Goal: Task Accomplishment & Management: Manage account settings

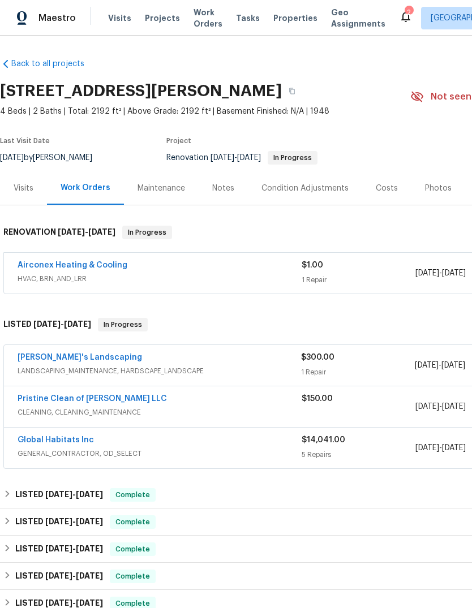
click at [92, 357] on link "[PERSON_NAME]'s Landscaping" at bounding box center [80, 358] width 125 height 8
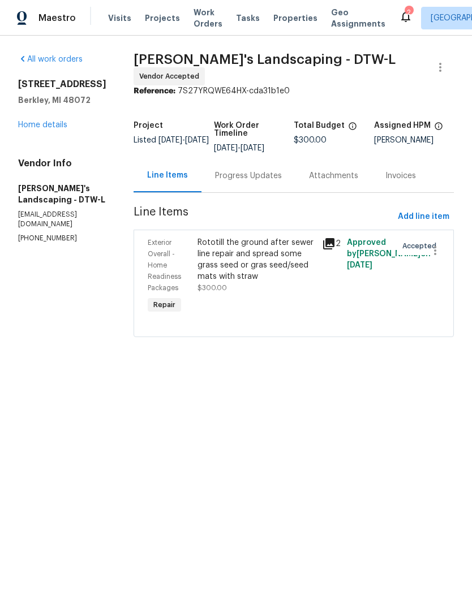
click at [258, 186] on div "Progress Updates" at bounding box center [248, 175] width 94 height 33
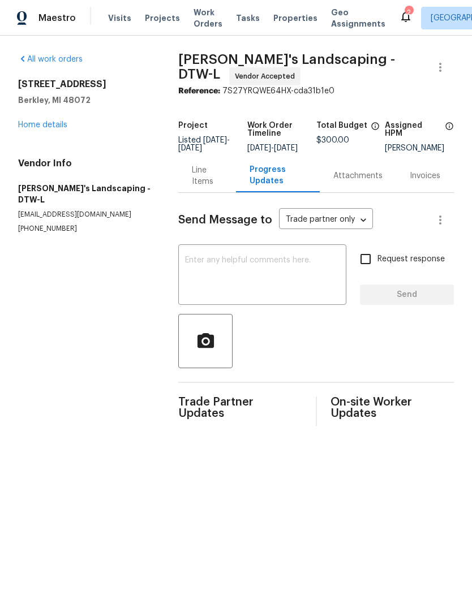
click at [266, 294] on textarea at bounding box center [262, 276] width 154 height 40
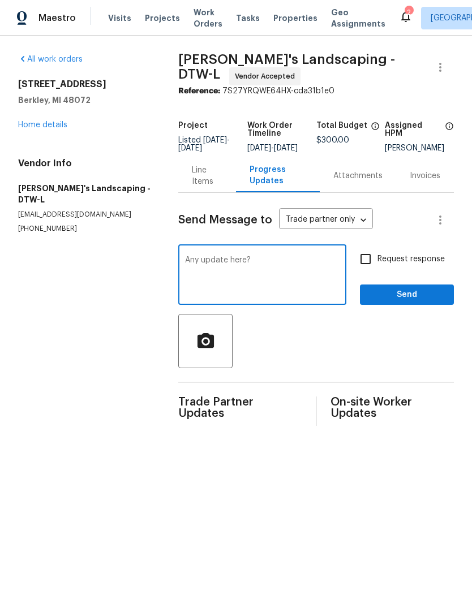
type textarea "Any update here?"
click at [405, 265] on span "Request response" at bounding box center [410, 260] width 67 height 12
click at [377, 265] on input "Request response" at bounding box center [366, 259] width 24 height 24
checkbox input "true"
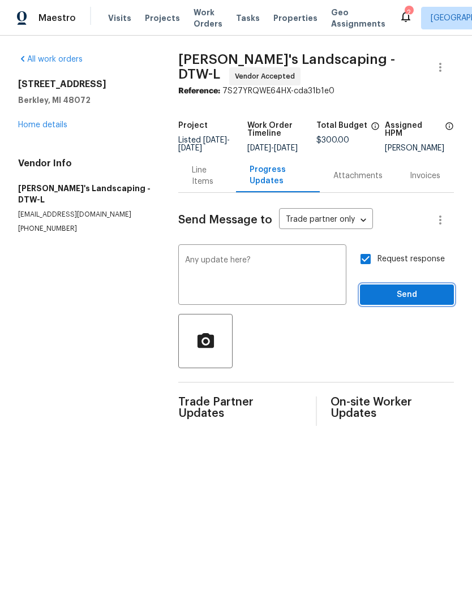
click at [418, 302] on span "Send" at bounding box center [407, 295] width 76 height 14
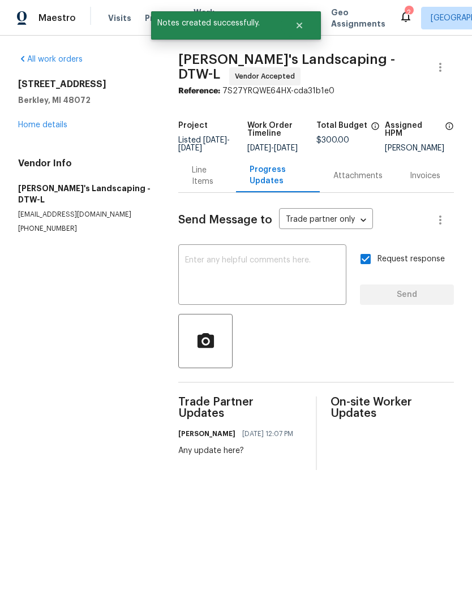
click at [51, 128] on link "Home details" at bounding box center [42, 125] width 49 height 8
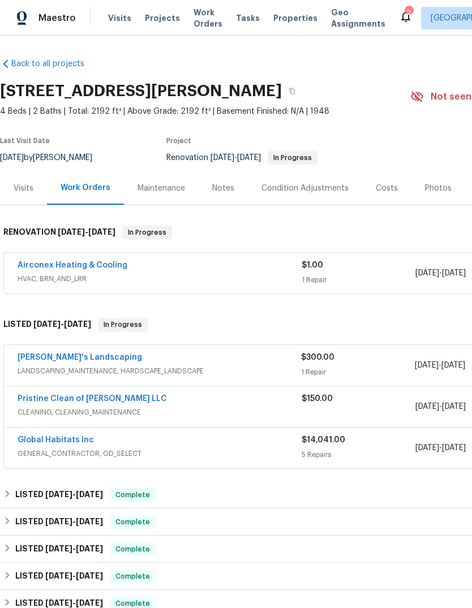
click at [399, 23] on icon at bounding box center [406, 17] width 14 height 14
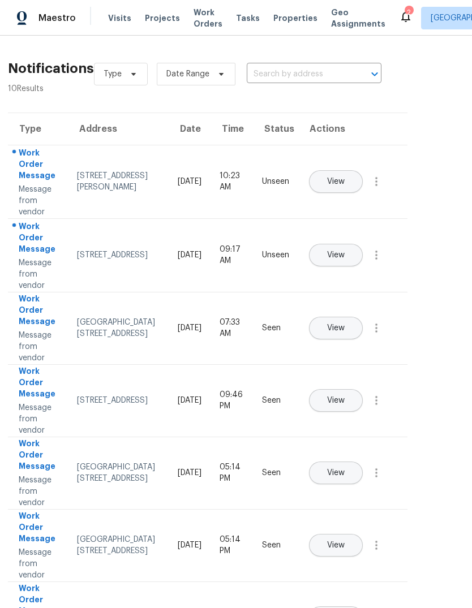
scroll to position [0, 29]
click at [344, 251] on span "View" at bounding box center [336, 255] width 18 height 8
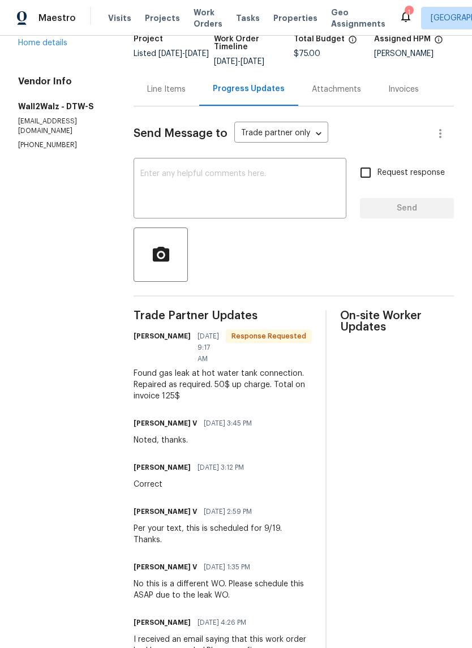
scroll to position [83, 0]
click at [147, 95] on div "Line Items" at bounding box center [166, 88] width 38 height 11
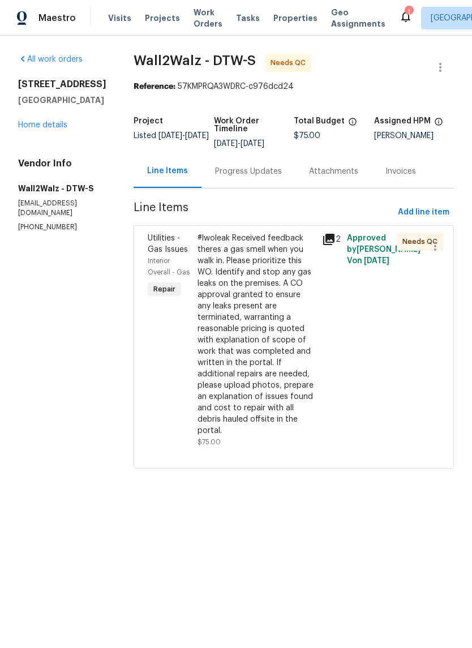
click at [231, 168] on div "Progress Updates" at bounding box center [248, 171] width 67 height 11
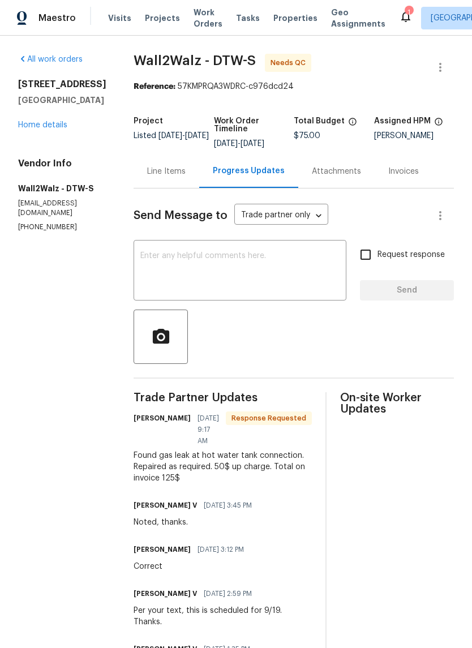
click at [405, 16] on div "1" at bounding box center [409, 12] width 8 height 11
click at [401, 18] on icon at bounding box center [405, 16] width 9 height 11
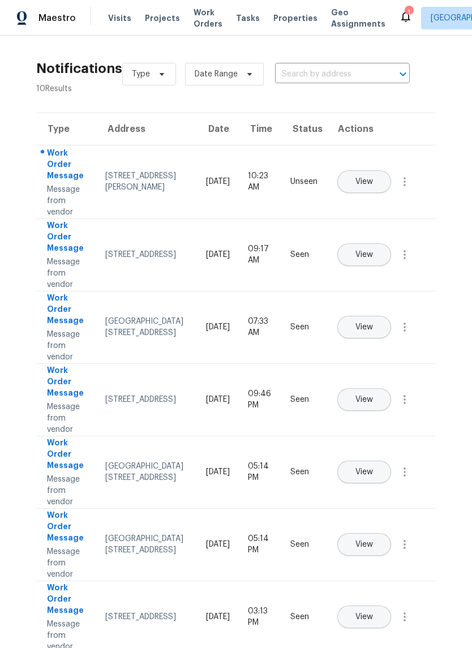
click at [373, 178] on span "View" at bounding box center [364, 182] width 18 height 8
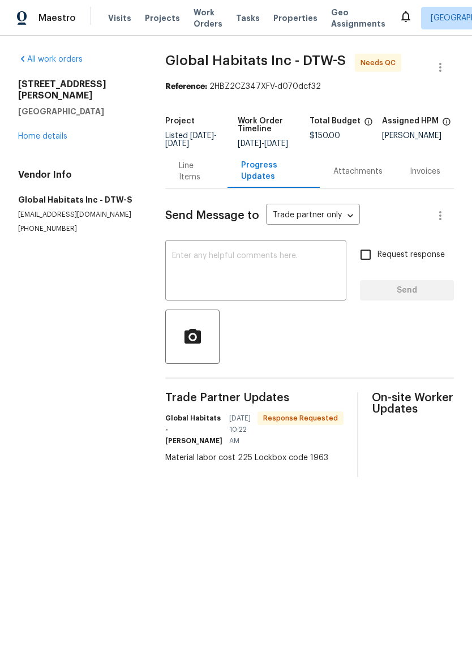
click at [190, 183] on div "Line Items" at bounding box center [196, 171] width 35 height 23
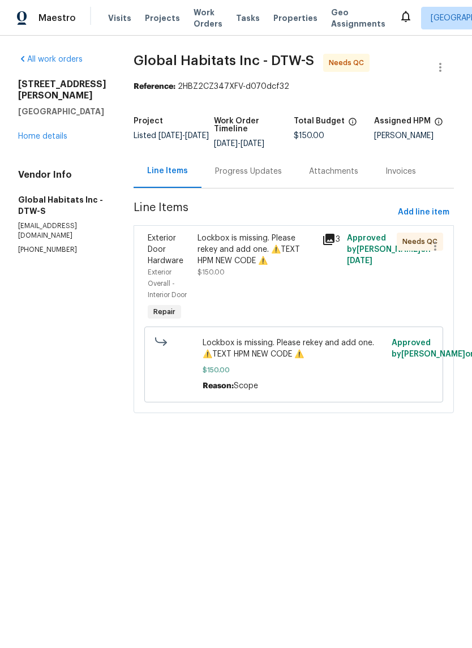
click at [324, 236] on icon at bounding box center [329, 240] width 14 height 14
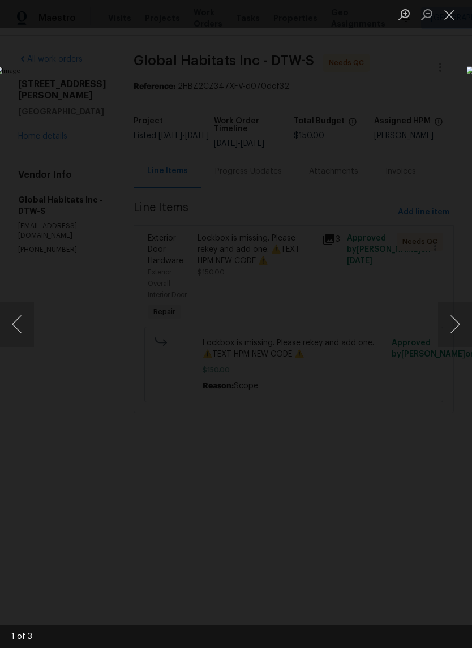
click at [458, 330] on button "Next image" at bounding box center [455, 324] width 34 height 45
click at [458, 323] on button "Next image" at bounding box center [455, 324] width 34 height 45
click at [452, 327] on button "Next image" at bounding box center [455, 324] width 34 height 45
click at [456, 16] on button "Close lightbox" at bounding box center [449, 15] width 23 height 20
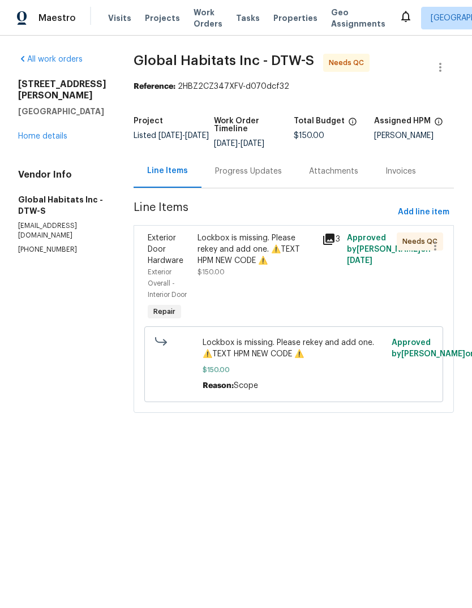
click at [248, 260] on div "Lockbox is missing. Please rekey and add one. ⚠️TEXT HPM NEW CODE ⚠️" at bounding box center [257, 250] width 118 height 34
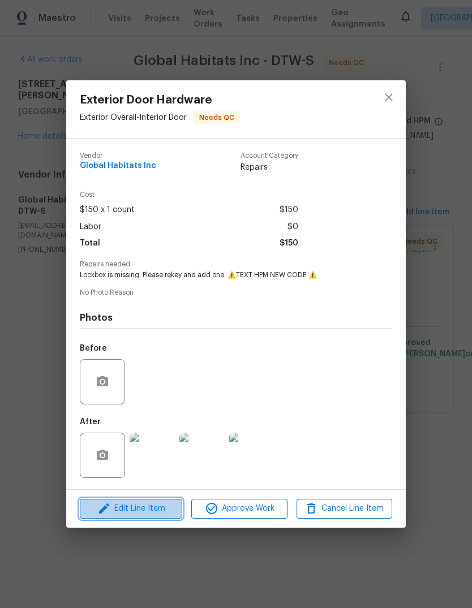
click at [157, 516] on span "Edit Line Item" at bounding box center [131, 509] width 96 height 14
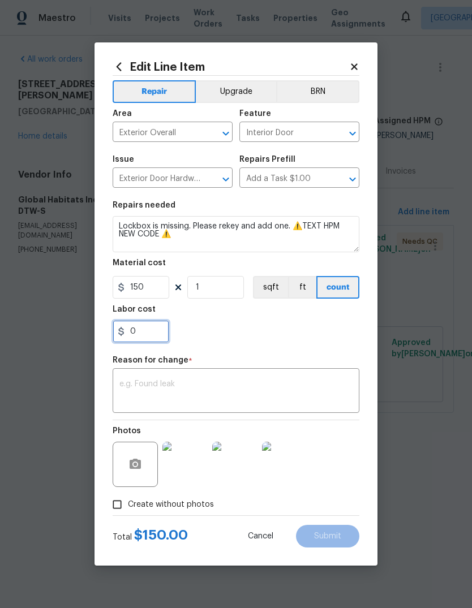
click at [147, 332] on input "0" at bounding box center [141, 331] width 57 height 23
type input "75"
click at [226, 344] on section "Repairs needed Lockbox is missing. Please rekey and add one. ⚠️TEXT HPM NEW COD…" at bounding box center [236, 272] width 247 height 155
click at [218, 379] on div "x ​" at bounding box center [236, 392] width 247 height 42
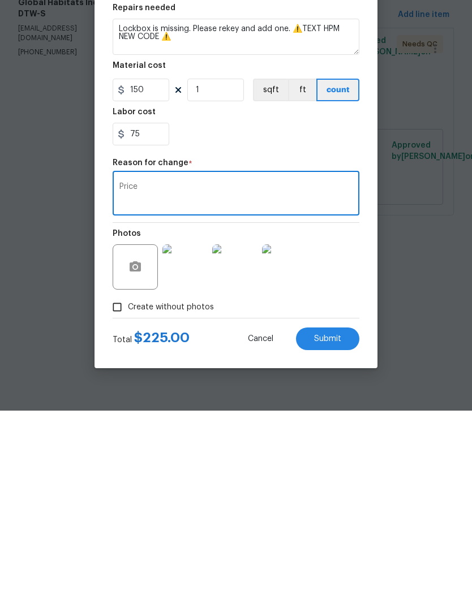
type textarea "Price"
click at [325, 533] on span "Submit" at bounding box center [327, 537] width 27 height 8
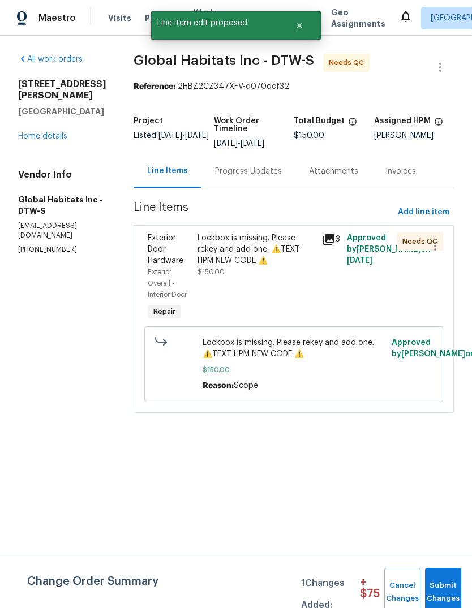
click at [333, 237] on icon at bounding box center [329, 240] width 14 height 14
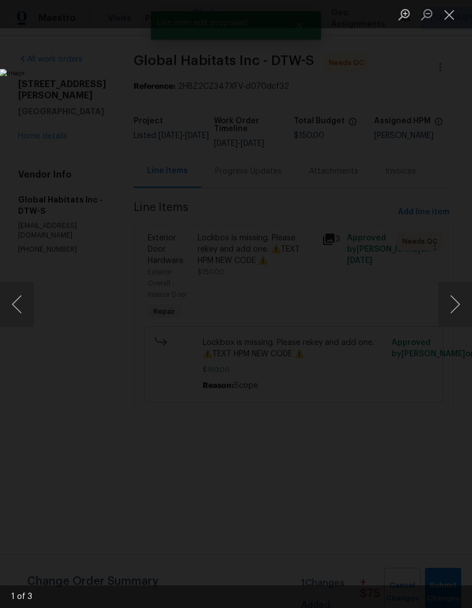
click at [452, 304] on button "Next image" at bounding box center [455, 304] width 34 height 45
click at [448, 315] on button "Next image" at bounding box center [455, 304] width 34 height 45
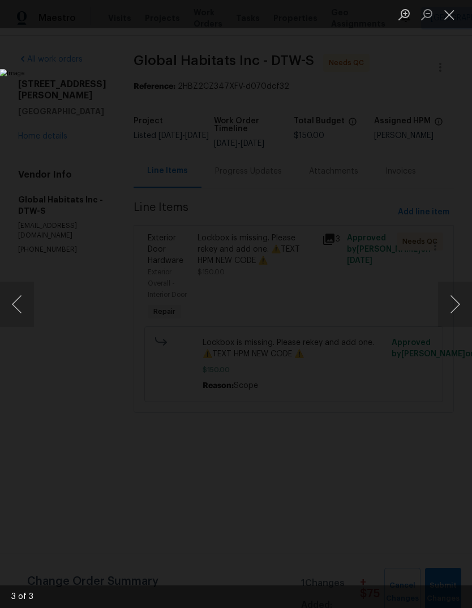
click at [450, 310] on button "Next image" at bounding box center [455, 304] width 34 height 45
click at [454, 12] on button "Close lightbox" at bounding box center [449, 15] width 23 height 20
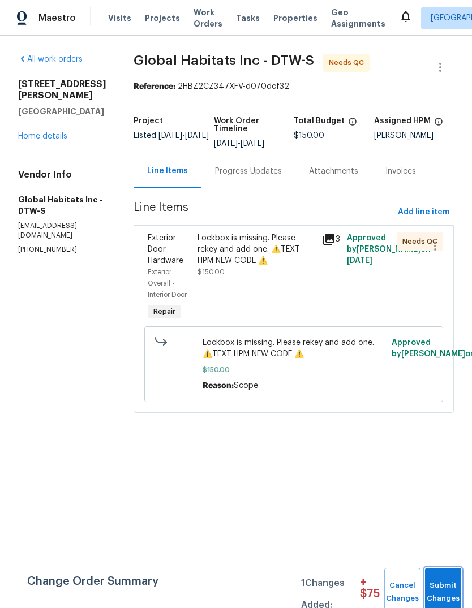
click at [445, 577] on button "Submit Changes" at bounding box center [443, 592] width 36 height 49
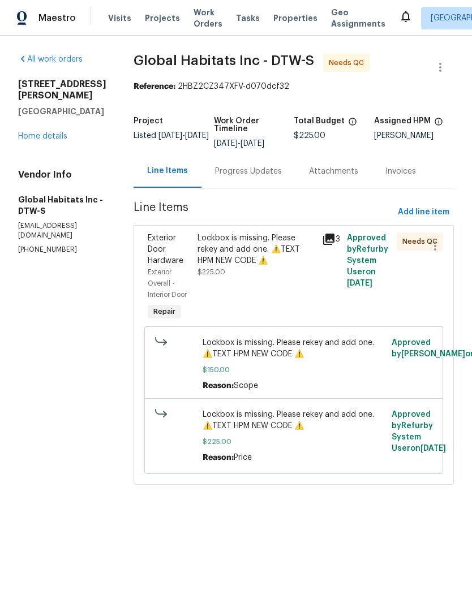
click at [286, 418] on span "Lockbox is missing. Please rekey and add one. ⚠️TEXT HPM NEW CODE ⚠️" at bounding box center [294, 420] width 183 height 23
click at [270, 256] on div "Lockbox is missing. Please rekey and add one. ⚠️TEXT HPM NEW CODE ⚠️" at bounding box center [257, 250] width 118 height 34
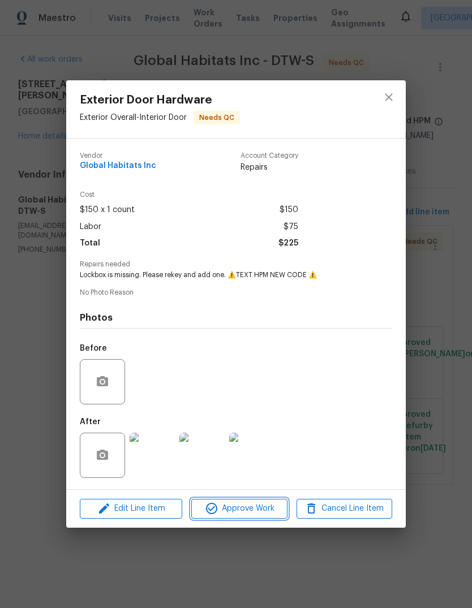
click at [271, 516] on span "Approve Work" at bounding box center [239, 509] width 89 height 14
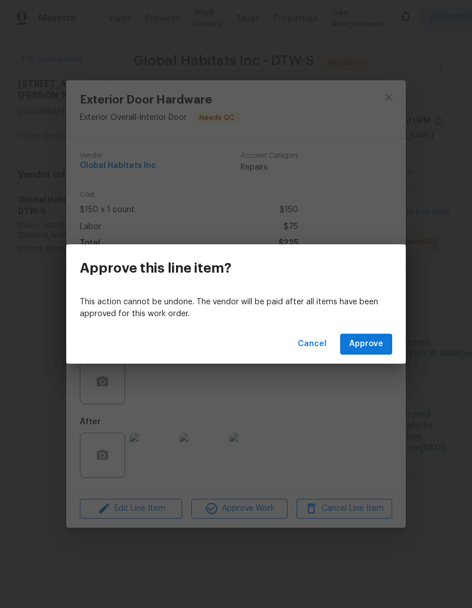
click at [373, 339] on span "Approve" at bounding box center [366, 344] width 34 height 14
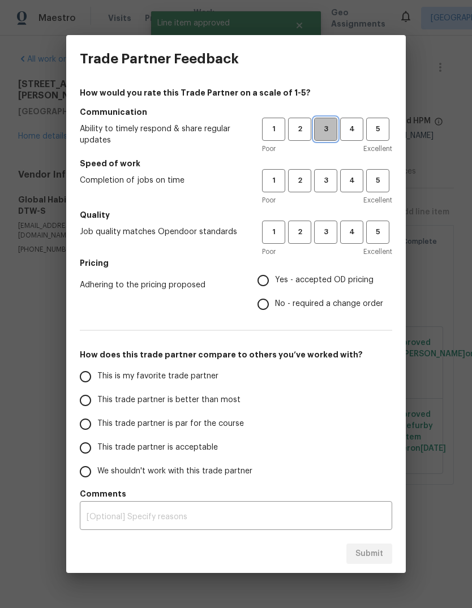
click at [326, 125] on span "3" at bounding box center [325, 129] width 21 height 13
click at [328, 174] on button "3" at bounding box center [325, 180] width 23 height 23
click at [328, 229] on span "3" at bounding box center [325, 232] width 21 height 13
click at [321, 281] on span "Yes - accepted OD pricing" at bounding box center [324, 280] width 98 height 12
click at [275, 281] on input "Yes - accepted OD pricing" at bounding box center [263, 281] width 24 height 24
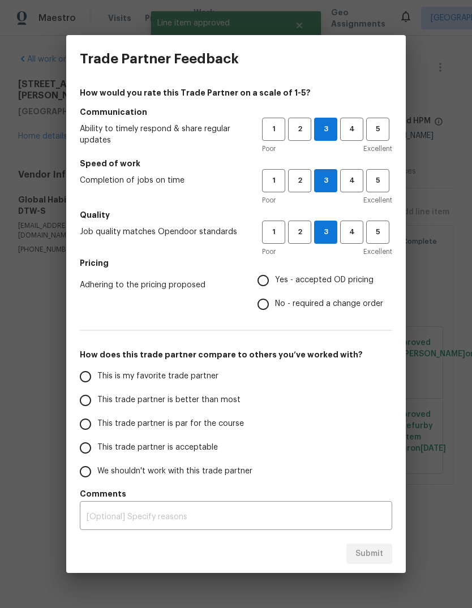
radio input "true"
click at [191, 426] on span "This trade partner is par for the course" at bounding box center [170, 424] width 147 height 12
click at [97, 426] on input "This trade partner is par for the course" at bounding box center [86, 425] width 24 height 24
click at [385, 559] on button "Submit" at bounding box center [369, 554] width 46 height 21
radio input "true"
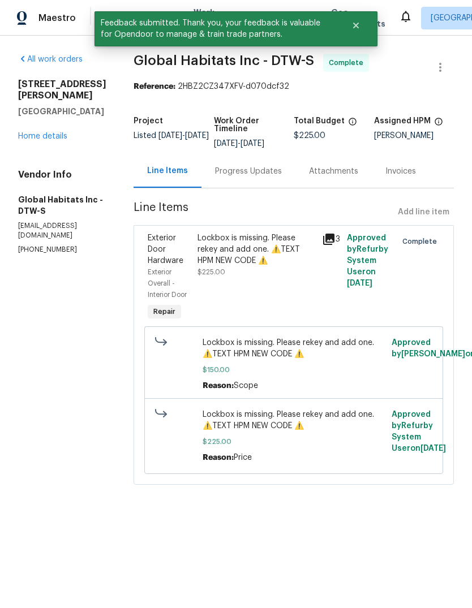
click at [45, 132] on link "Home details" at bounding box center [42, 136] width 49 height 8
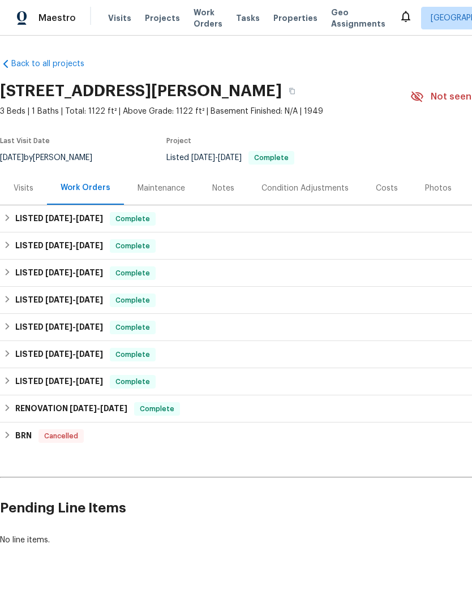
click at [206, 193] on div "Notes" at bounding box center [223, 187] width 49 height 33
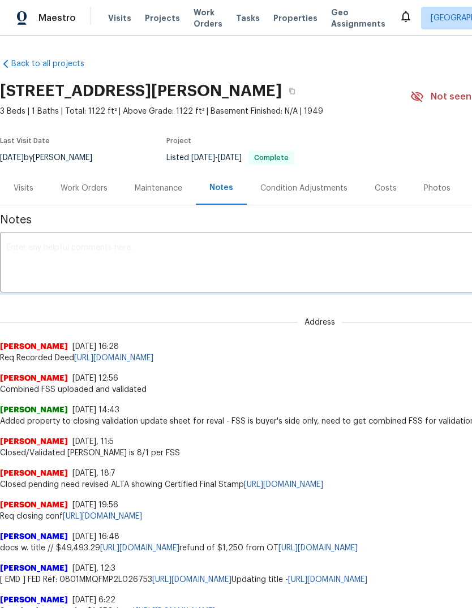
click at [149, 276] on textarea at bounding box center [320, 264] width 626 height 40
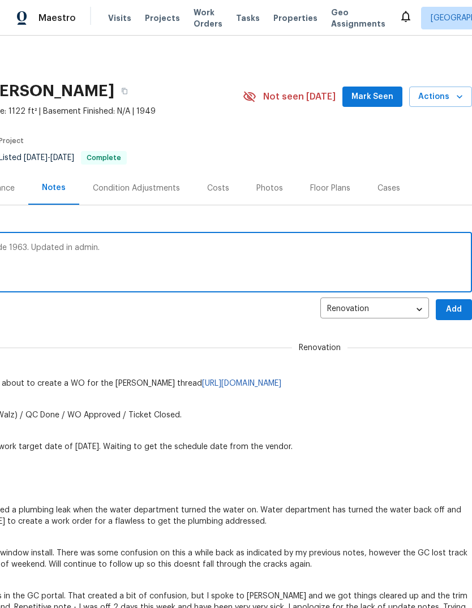
scroll to position [0, 168]
type textarea "Lockbox has been changed it with new code 1963. Updated in admin."
click at [453, 301] on button "Add" at bounding box center [454, 309] width 36 height 21
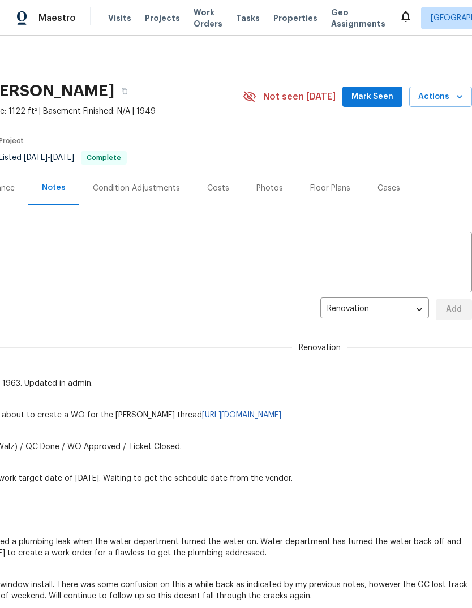
click at [360, 97] on span "Mark Seen" at bounding box center [372, 97] width 42 height 14
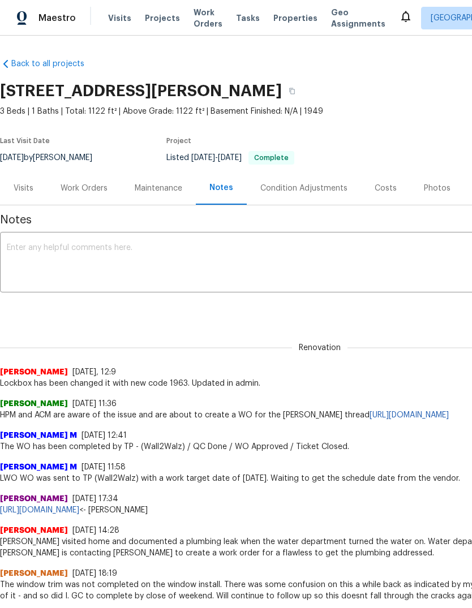
scroll to position [0, 0]
click at [283, 23] on span "Properties" at bounding box center [295, 17] width 44 height 11
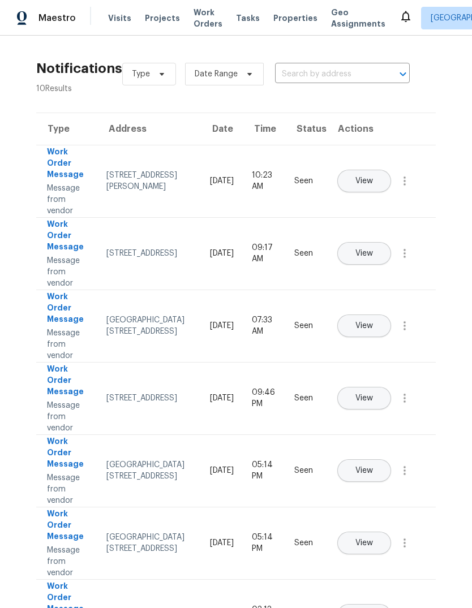
click at [298, 19] on span "Properties" at bounding box center [295, 17] width 44 height 11
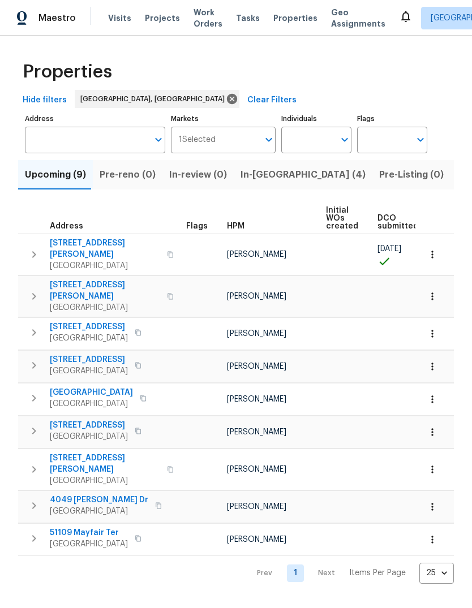
click at [457, 175] on span "Listed (13)" at bounding box center [480, 175] width 46 height 16
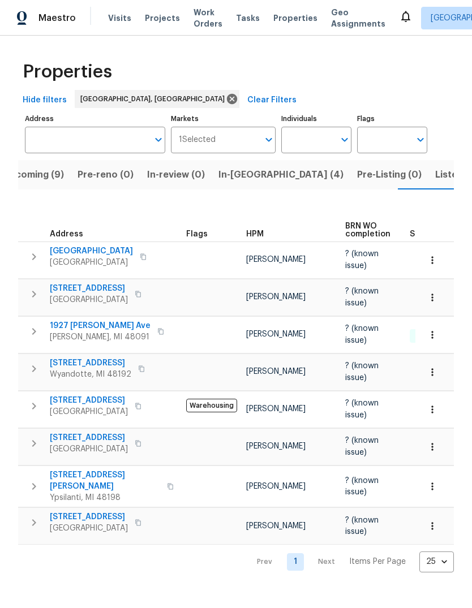
click at [91, 523] on span "Roseville, MI 48066" at bounding box center [89, 528] width 78 height 11
click at [435, 176] on span "Listed (13)" at bounding box center [458, 175] width 46 height 16
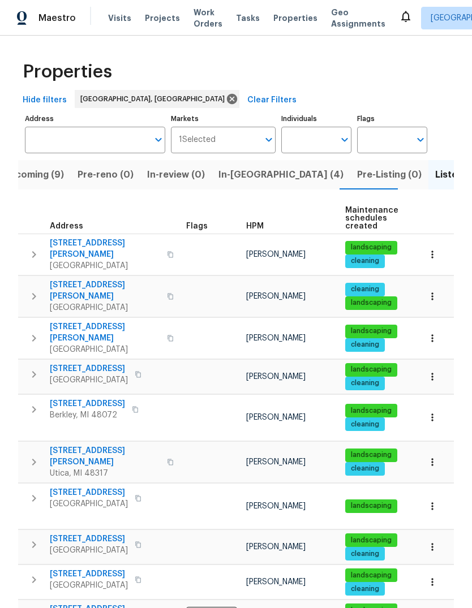
click at [239, 168] on span "In-reno (4)" at bounding box center [280, 175] width 125 height 16
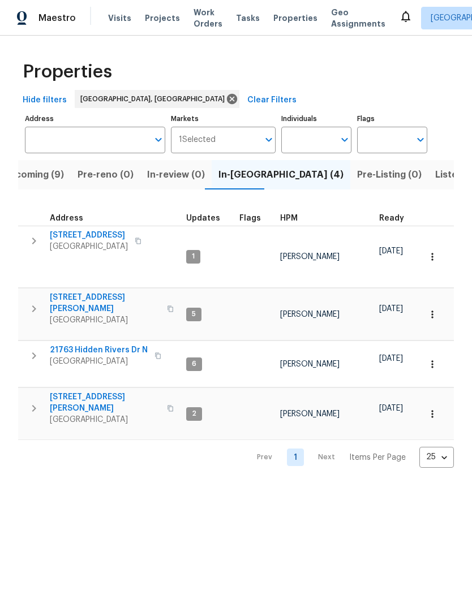
click at [125, 345] on span "21763 Hidden Rivers Dr N" at bounding box center [99, 350] width 98 height 11
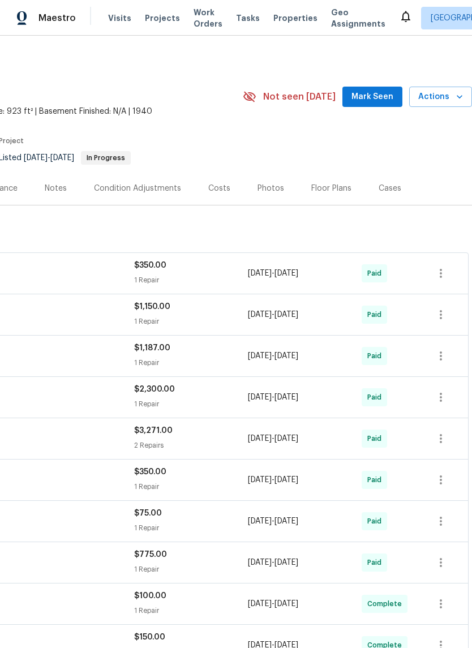
scroll to position [0, 168]
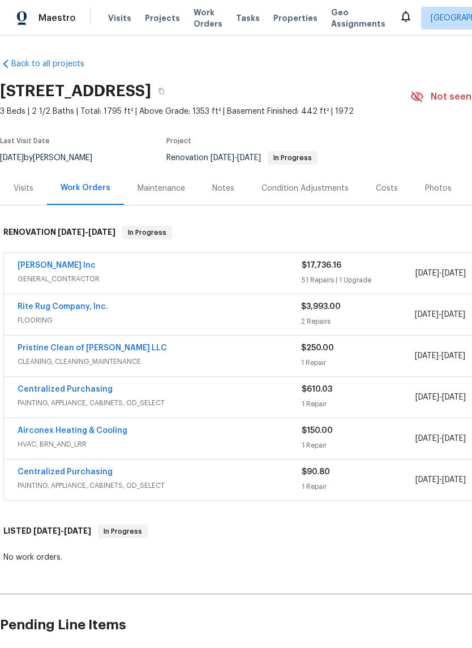
click at [215, 185] on div "Notes" at bounding box center [223, 188] width 22 height 11
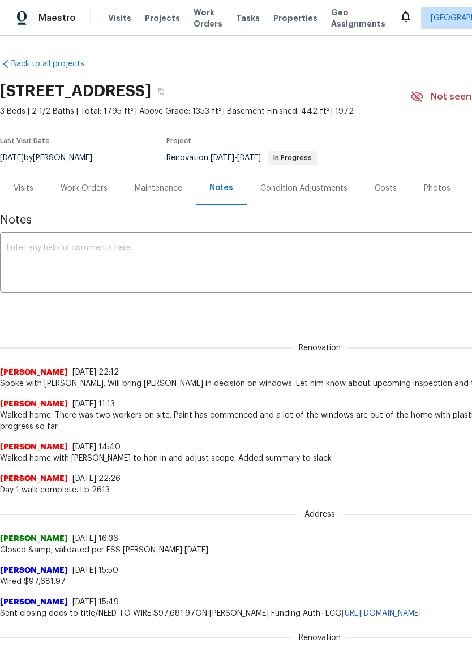
click at [85, 201] on div "Work Orders" at bounding box center [84, 187] width 74 height 33
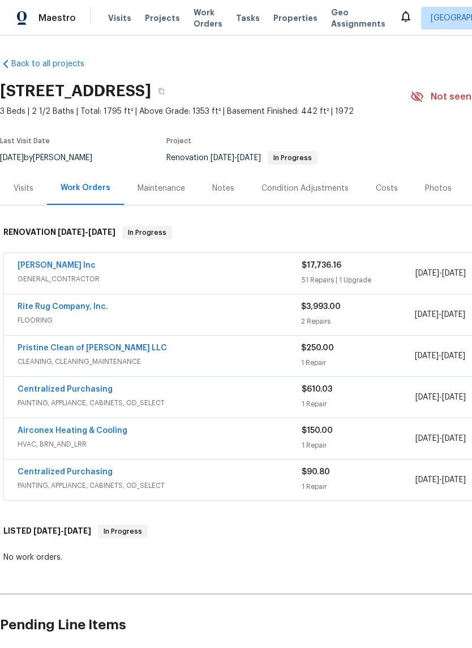
click at [59, 269] on link "Michael Radney Inc" at bounding box center [57, 265] width 78 height 8
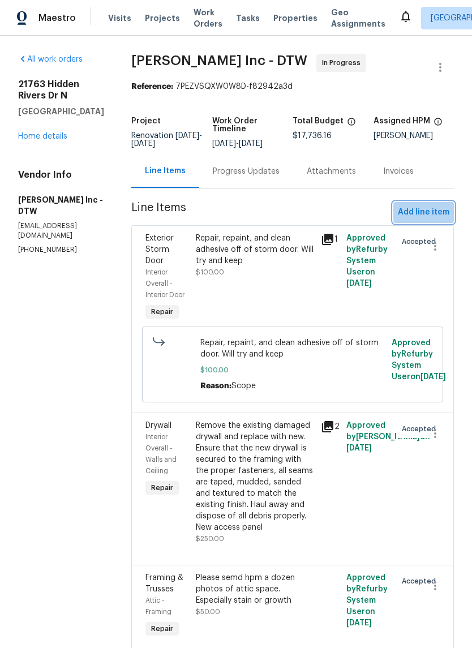
click at [424, 206] on span "Add line item" at bounding box center [423, 212] width 51 height 14
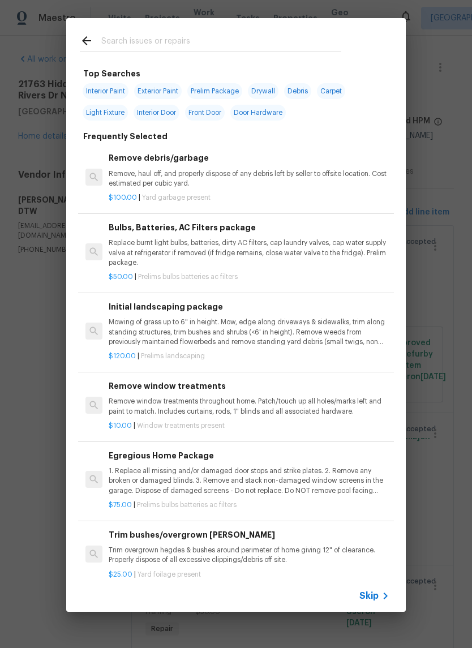
click at [259, 36] on input "text" at bounding box center [221, 42] width 240 height 17
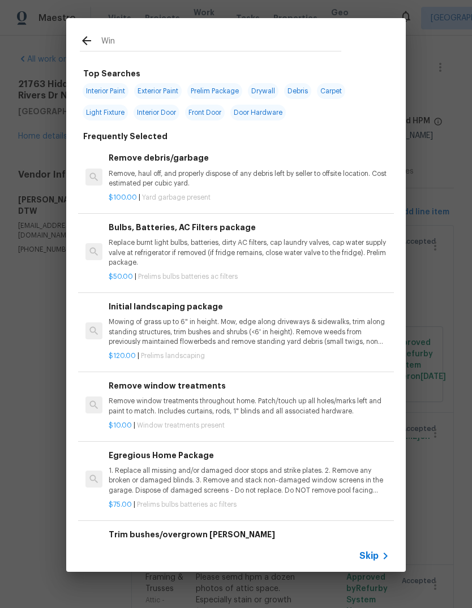
type input "Wind"
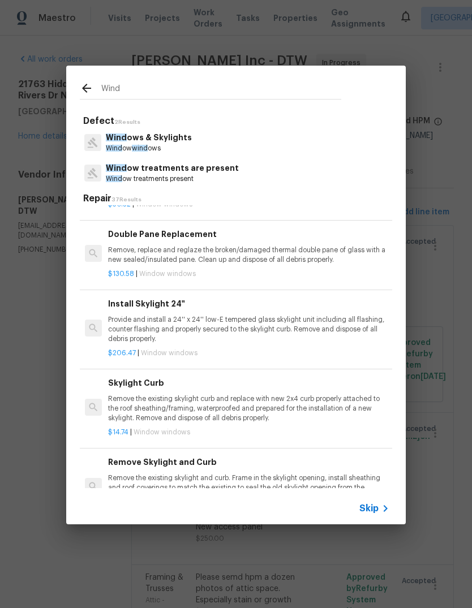
scroll to position [441, 1]
click at [307, 260] on p "Remove, replace and reglaze the broken/damaged thermal double pane of glass wit…" at bounding box center [248, 255] width 281 height 19
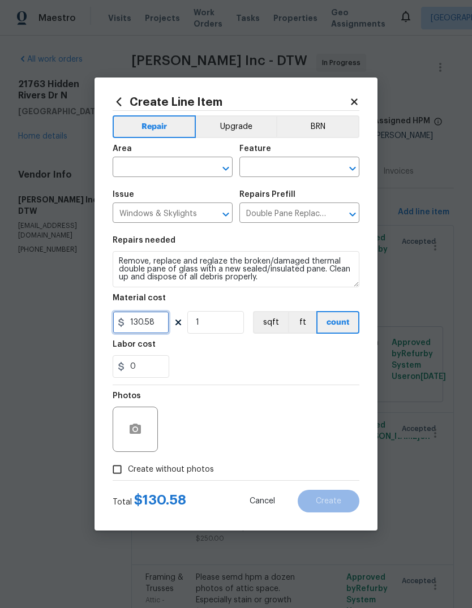
click at [138, 327] on input "130.58" at bounding box center [141, 322] width 57 height 23
click at [157, 323] on input "160.58" at bounding box center [141, 322] width 57 height 23
click at [312, 369] on div "0" at bounding box center [236, 366] width 247 height 23
type input "160"
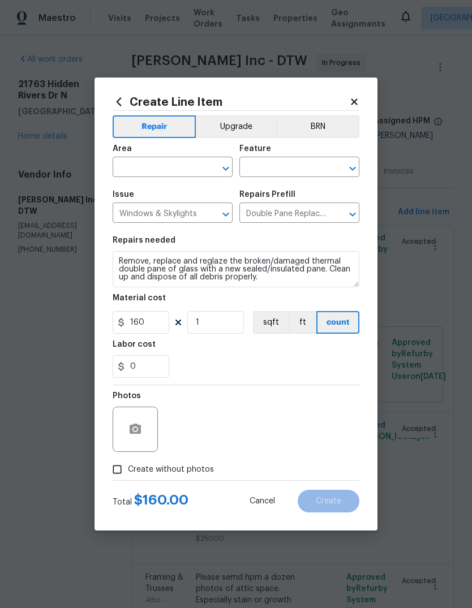
click at [193, 174] on input "text" at bounding box center [157, 169] width 88 height 18
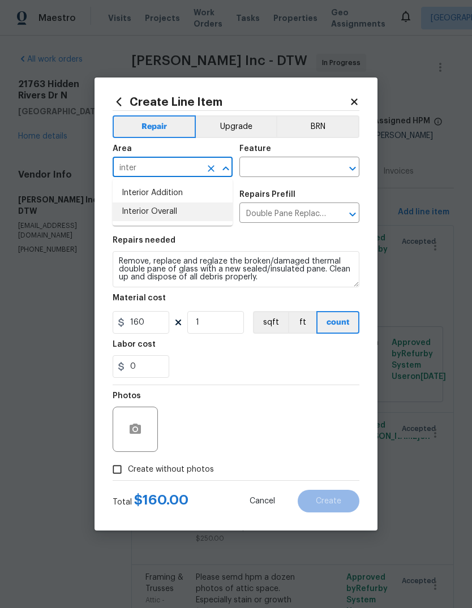
click at [193, 214] on li "Interior Overall" at bounding box center [173, 212] width 120 height 19
type input "Interior Overall"
click at [306, 165] on input "text" at bounding box center [283, 169] width 88 height 18
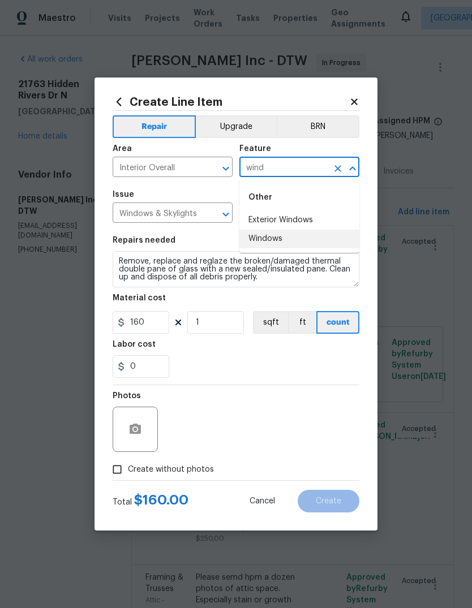
click at [300, 239] on li "Windows" at bounding box center [299, 239] width 120 height 19
type input "Windows"
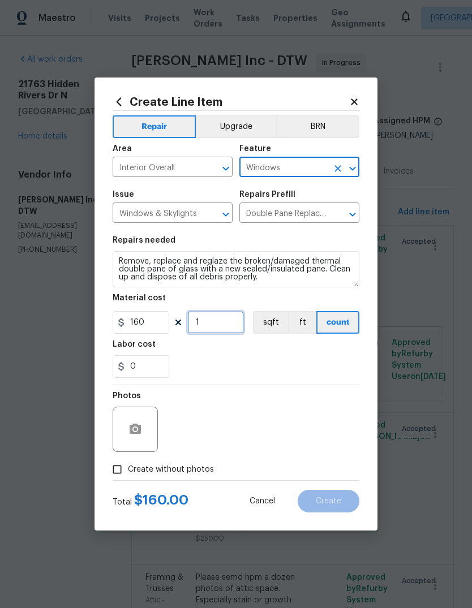
click at [217, 325] on input "1" at bounding box center [215, 322] width 57 height 23
type input "13"
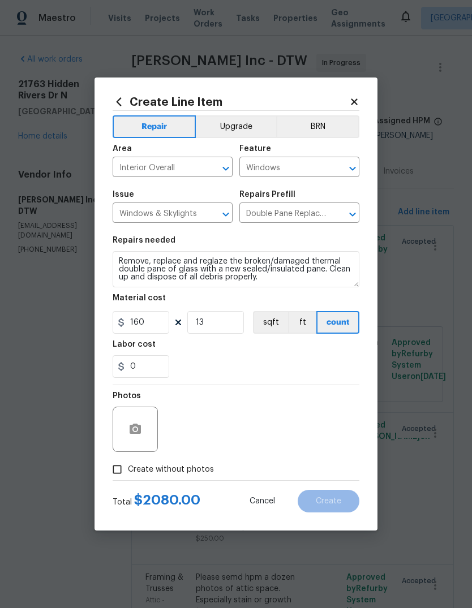
click at [267, 357] on div "0" at bounding box center [236, 366] width 247 height 23
click at [144, 428] on button "button" at bounding box center [135, 429] width 27 height 27
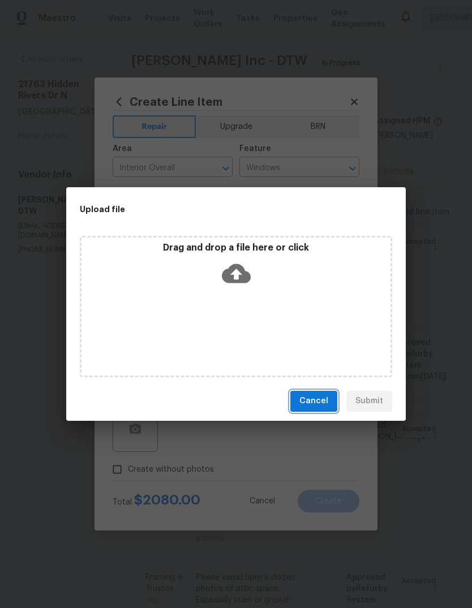
click at [323, 392] on button "Cancel" at bounding box center [313, 401] width 47 height 21
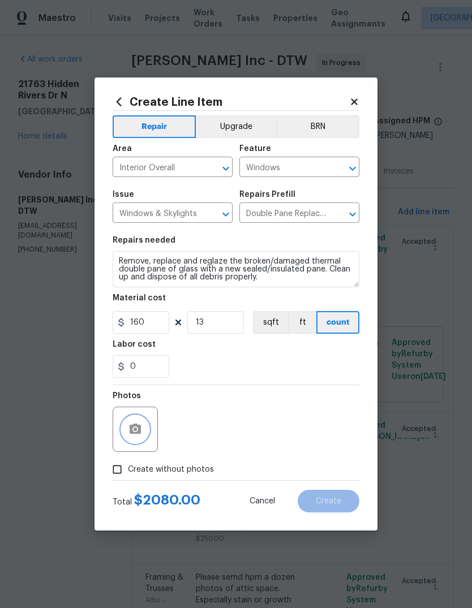
click at [141, 432] on icon "button" at bounding box center [135, 430] width 14 height 14
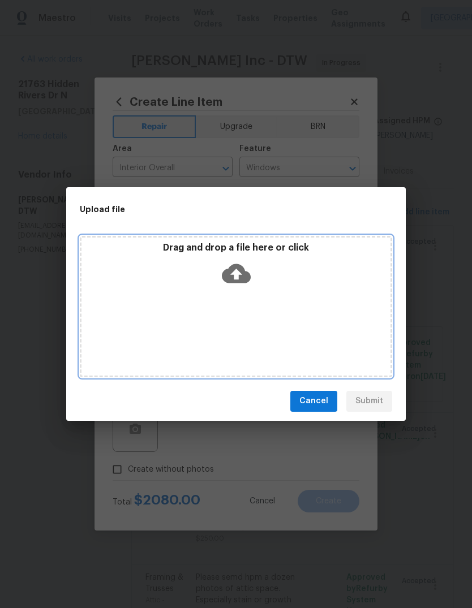
click at [277, 251] on p "Drag and drop a file here or click" at bounding box center [235, 248] width 309 height 12
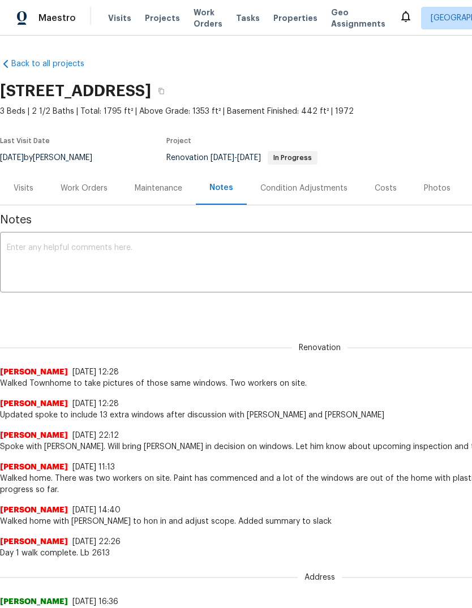
scroll to position [0, 168]
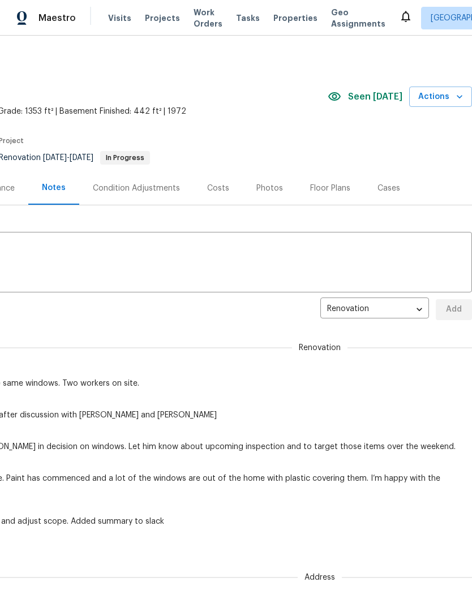
click at [279, 14] on span "Properties" at bounding box center [295, 17] width 44 height 11
